Goal: Navigation & Orientation: Go to known website

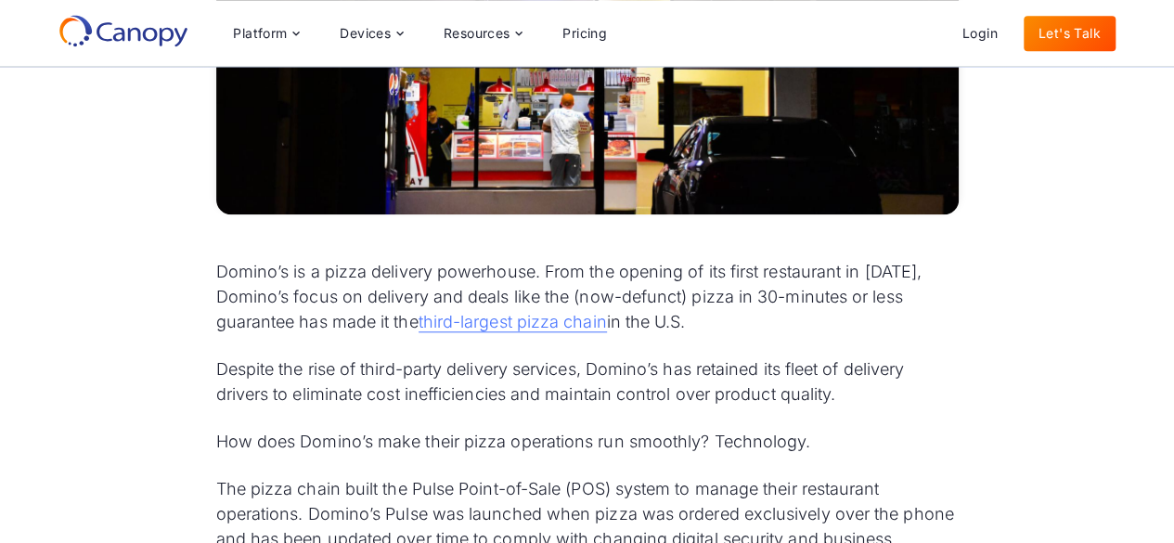
scroll to position [631, 0]
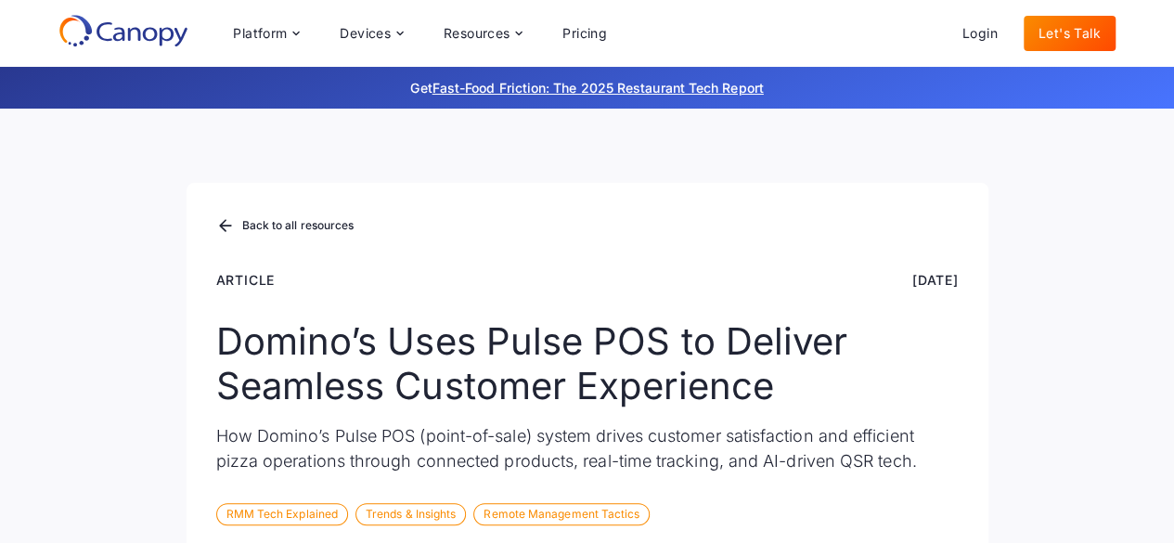
click at [154, 33] on icon at bounding box center [123, 30] width 130 height 33
